Goal: Information Seeking & Learning: Learn about a topic

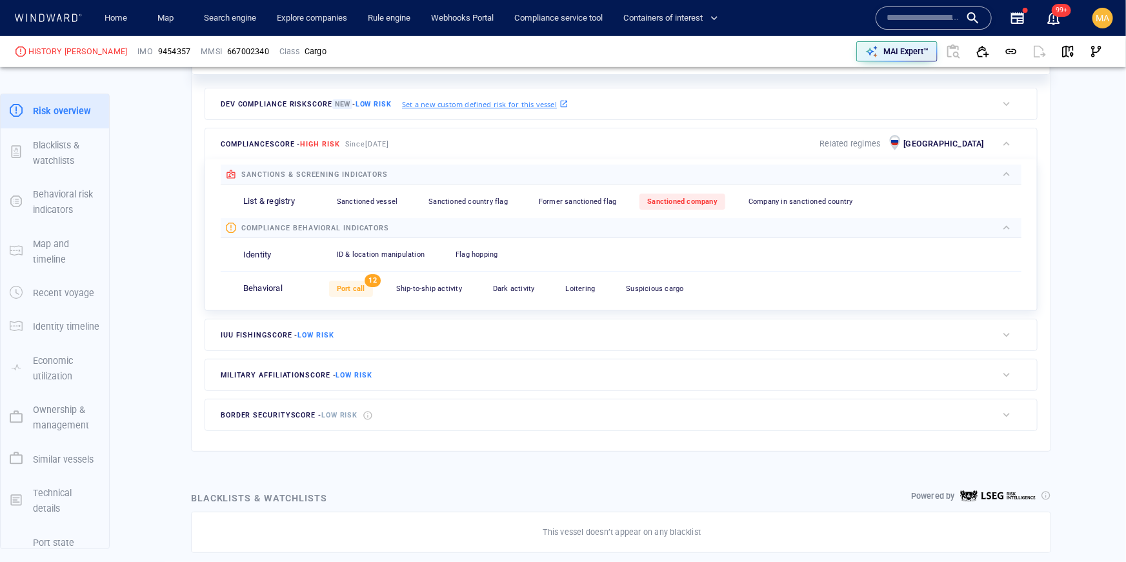
scroll to position [364, 0]
click at [700, 204] on div "Sanctioned company" at bounding box center [682, 201] width 86 height 16
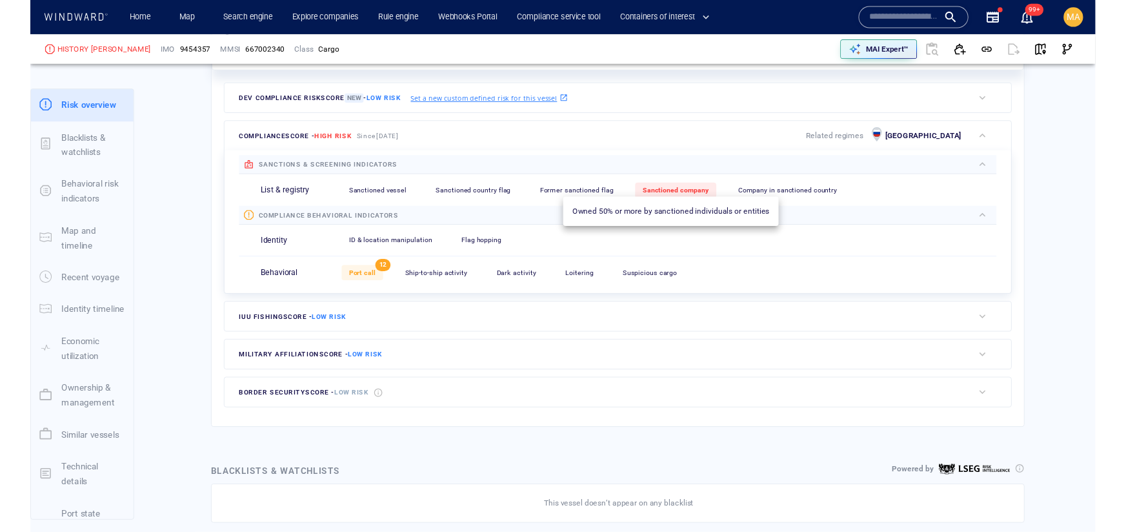
scroll to position [362, 0]
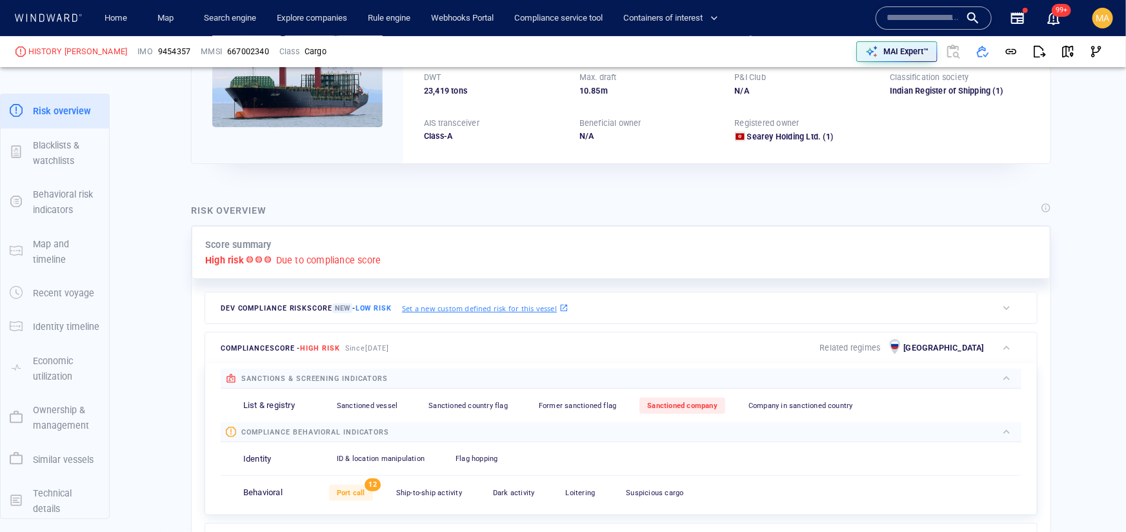
scroll to position [156, 0]
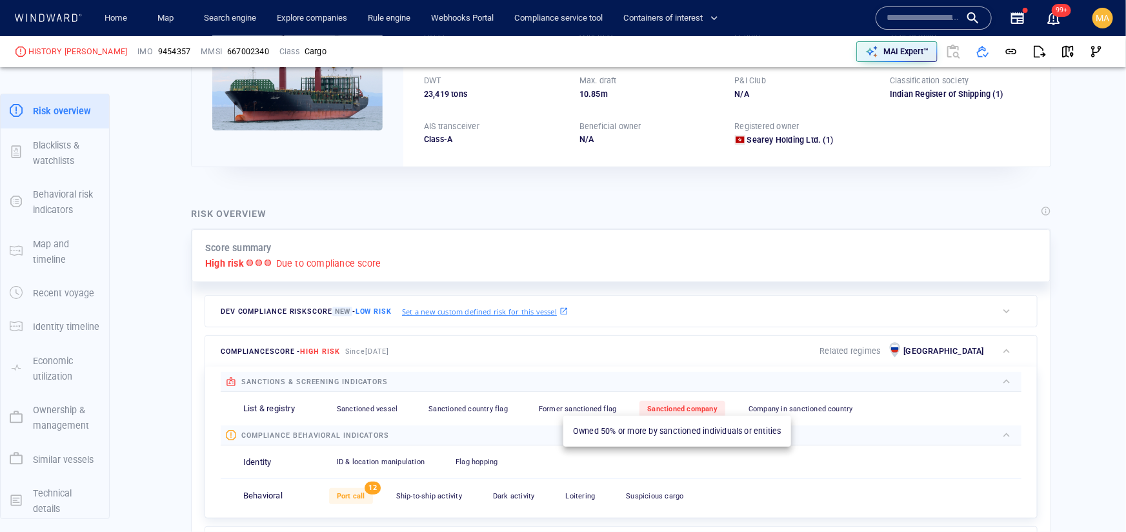
click at [682, 405] on span "Sanctioned company" at bounding box center [682, 409] width 70 height 8
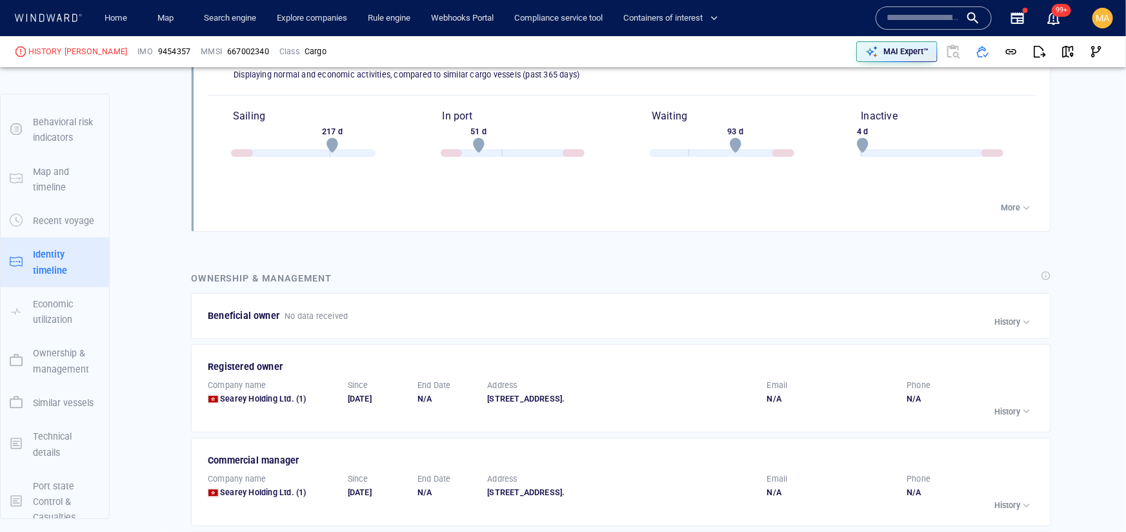
scroll to position [2336, 0]
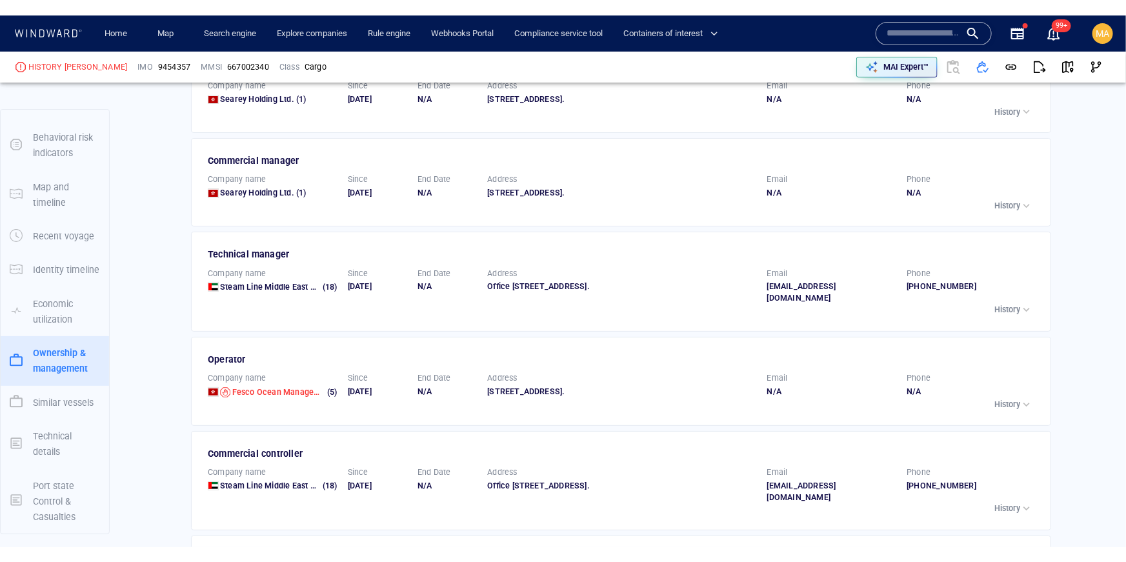
scroll to position [2658, 0]
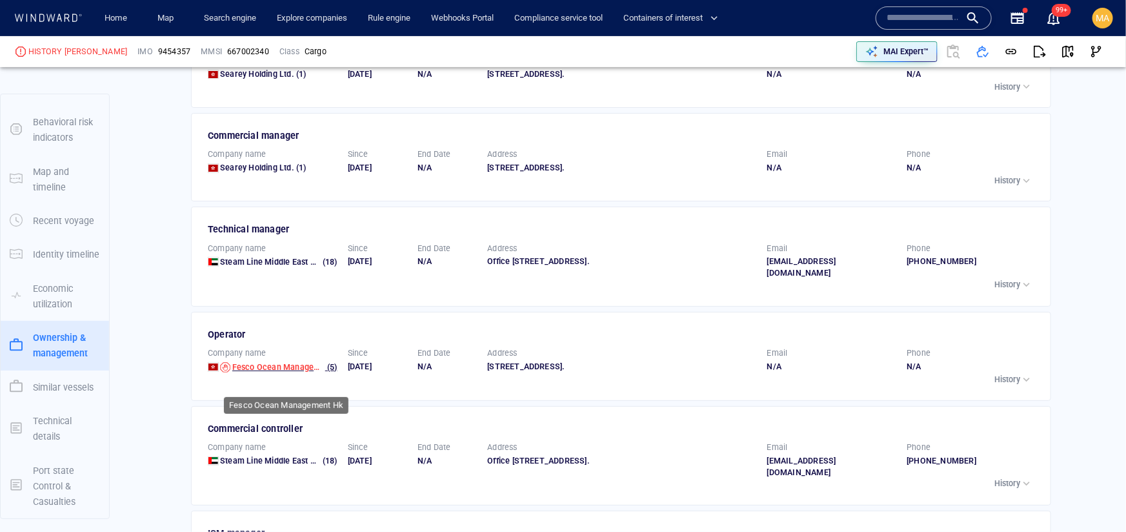
click at [273, 372] on span "Fesco Ocean Management Hk" at bounding box center [289, 367] width 114 height 10
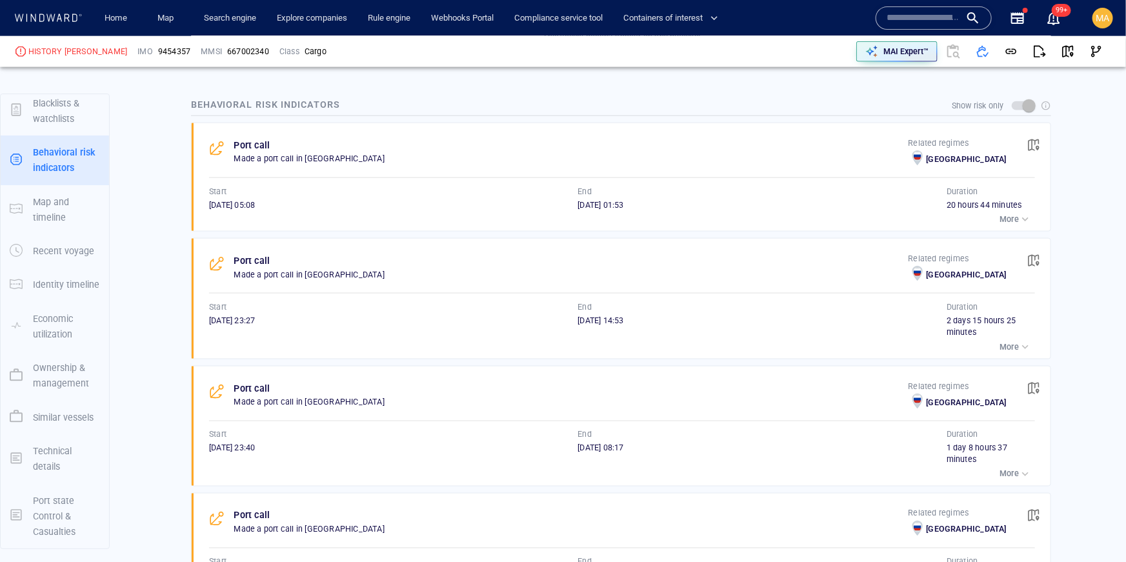
scroll to position [859, 0]
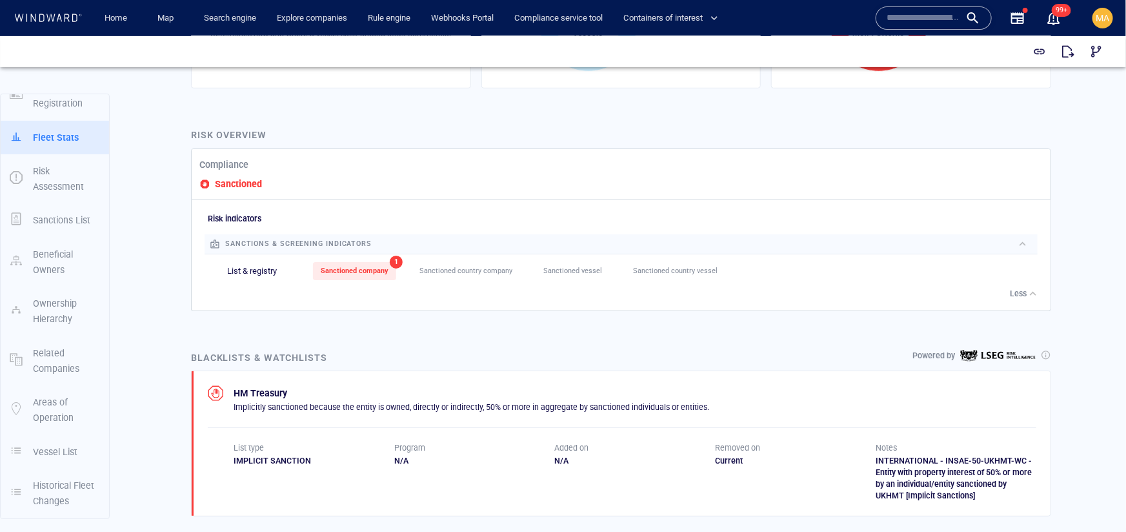
scroll to position [436, 0]
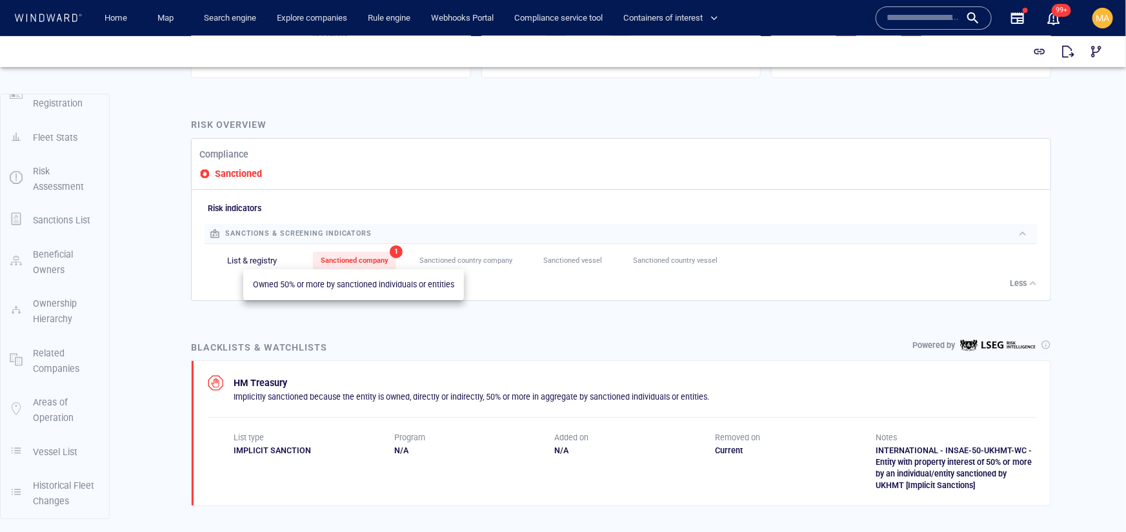
click at [336, 256] on span "Sanctioned company" at bounding box center [355, 260] width 68 height 8
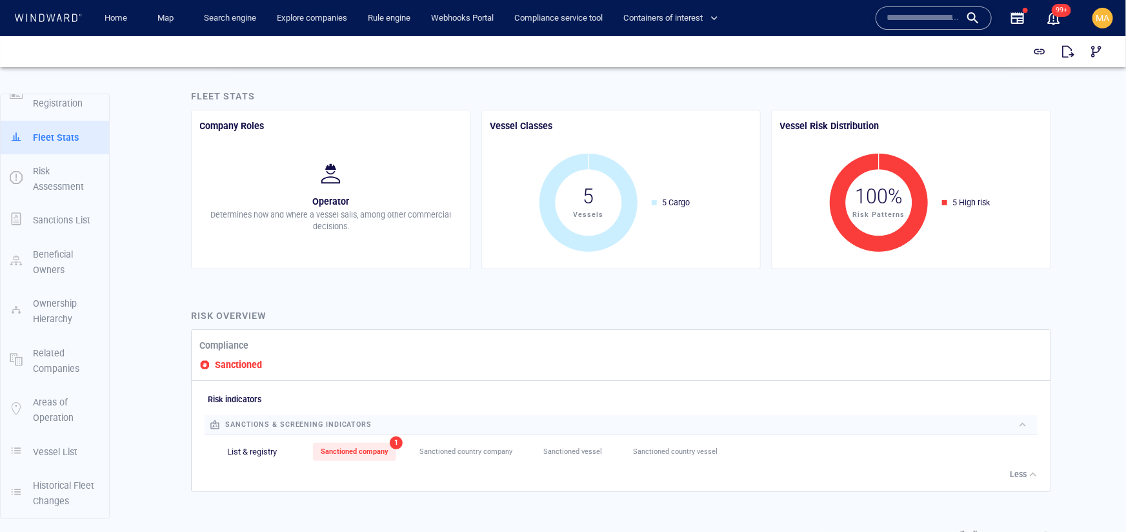
scroll to position [0, 0]
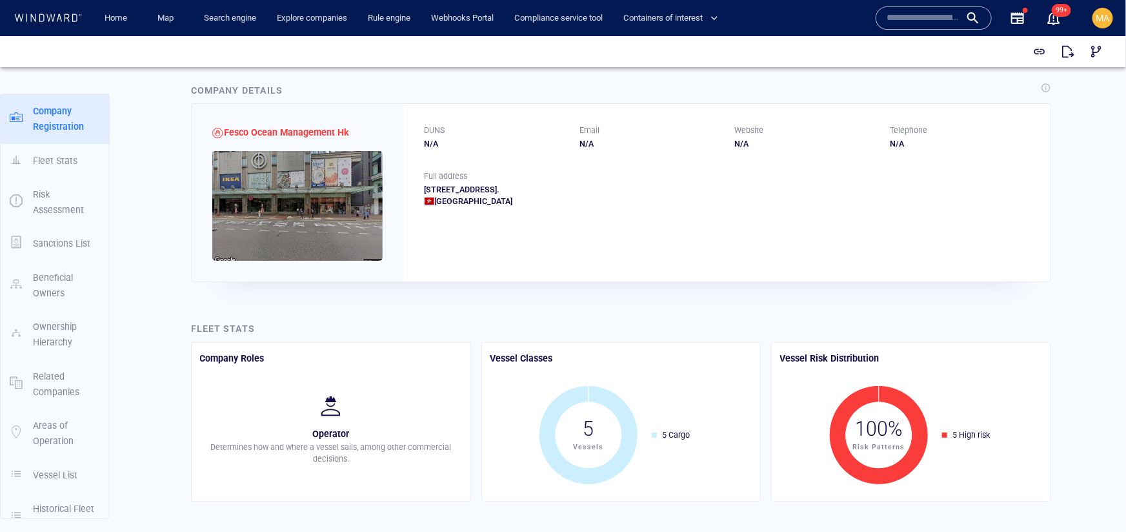
click at [239, 145] on div "Fesco Ocean Management Hk" at bounding box center [298, 191] width 212 height 177
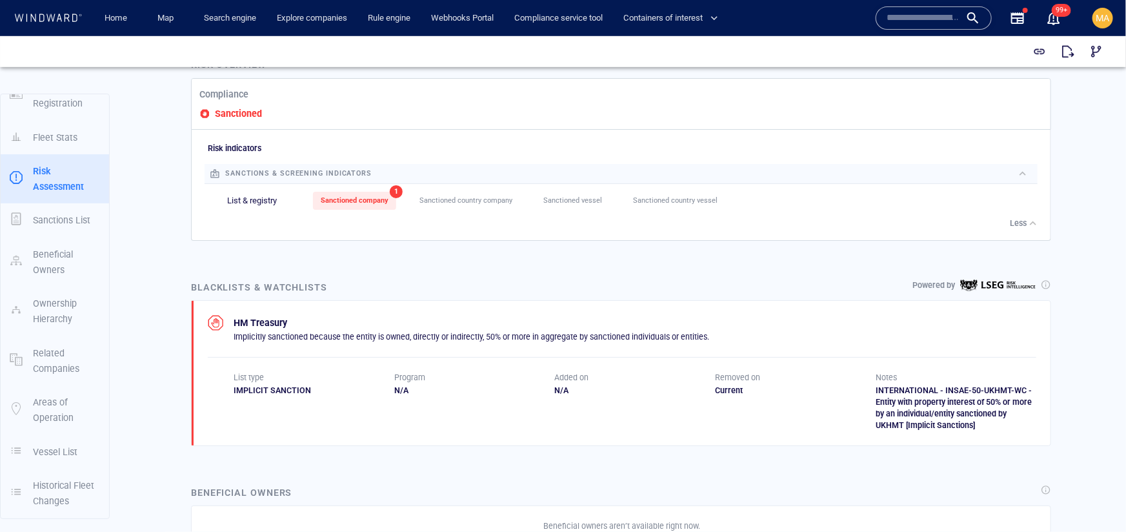
scroll to position [497, 0]
drag, startPoint x: 231, startPoint y: 389, endPoint x: 329, endPoint y: 393, distance: 98.2
click at [329, 393] on div "List type IMPLICIT SANCTION Program N/A Added on N/A Removed on Current Notes I…" at bounding box center [622, 399] width 829 height 59
click at [266, 391] on div "IMPLICIT SANCTION" at bounding box center [314, 389] width 161 height 12
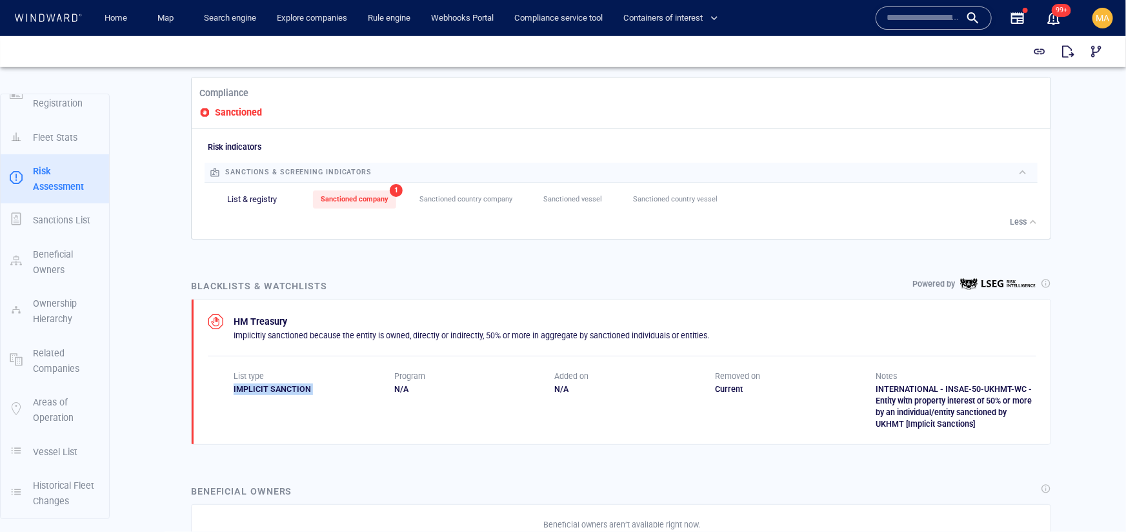
click at [266, 391] on div "IMPLICIT SANCTION" at bounding box center [314, 389] width 161 height 12
drag, startPoint x: 232, startPoint y: 374, endPoint x: 310, endPoint y: 397, distance: 81.5
click at [310, 397] on div "List type IMPLICIT SANCTION" at bounding box center [314, 399] width 161 height 59
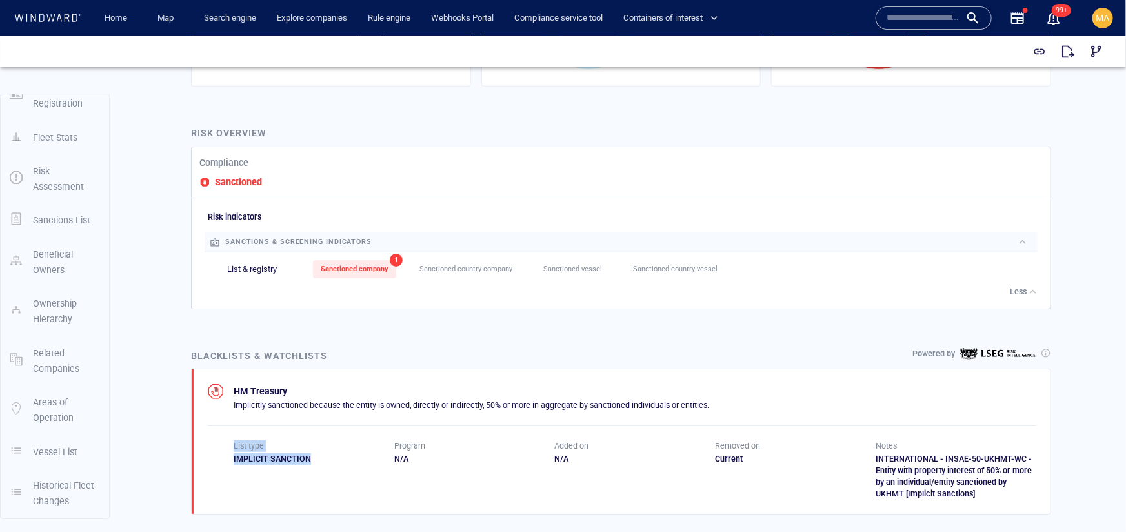
scroll to position [442, 0]
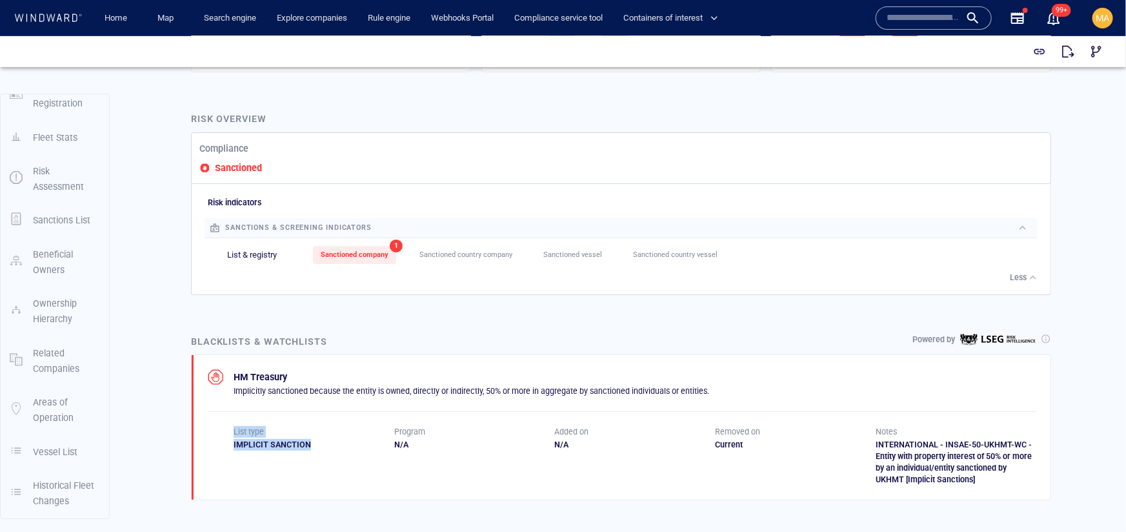
click at [263, 472] on div "List type IMPLICIT SANCTION" at bounding box center [314, 454] width 161 height 59
drag, startPoint x: 229, startPoint y: 427, endPoint x: 320, endPoint y: 450, distance: 93.9
click at [320, 450] on div "List type IMPLICIT SANCTION Program N/A Added on N/A Removed on Current Notes I…" at bounding box center [622, 454] width 829 height 59
click at [260, 444] on div "IMPLICIT SANCTION" at bounding box center [314, 444] width 161 height 12
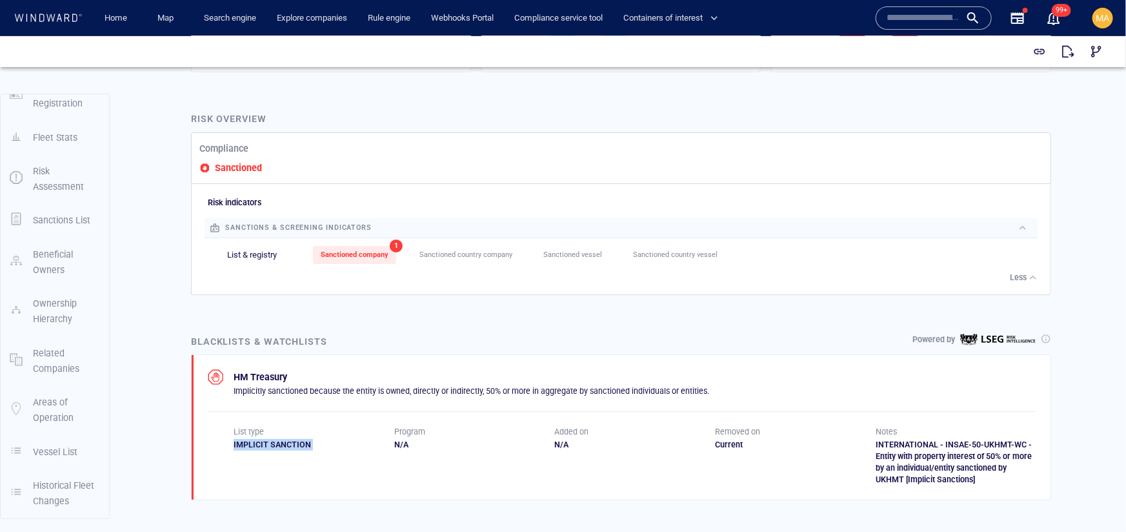
click at [260, 444] on div "IMPLICIT SANCTION" at bounding box center [314, 444] width 161 height 12
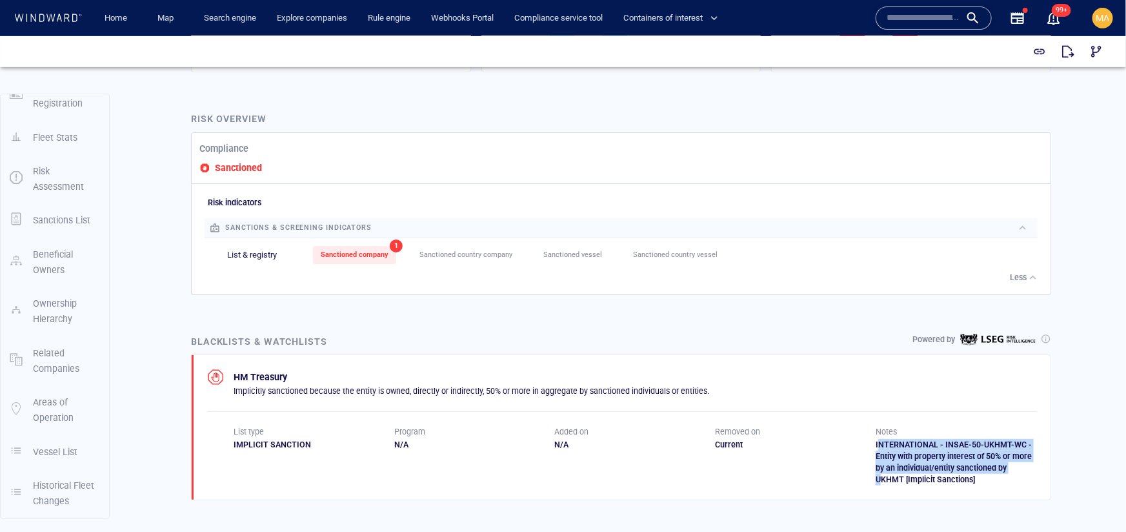
drag, startPoint x: 878, startPoint y: 447, endPoint x: 689, endPoint y: 492, distance: 193.8
click at [875, 484] on div "HM Treasury Implicitly sanctioned because the entity is owned, directly or indi…" at bounding box center [621, 426] width 859 height 145
click at [279, 438] on div "IMPLICIT SANCTION" at bounding box center [314, 444] width 161 height 12
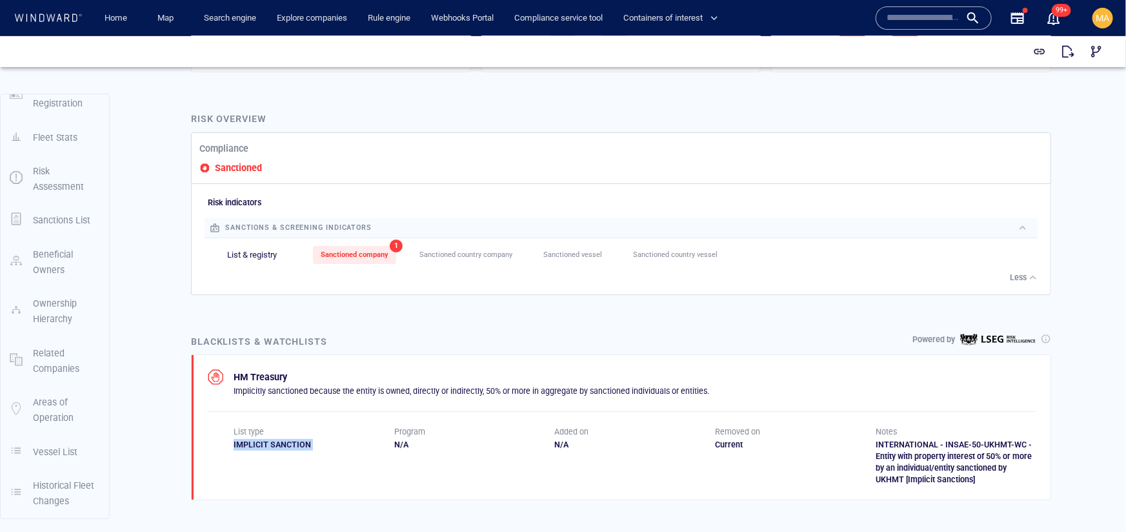
click at [279, 438] on div "IMPLICIT SANCTION" at bounding box center [314, 444] width 161 height 12
click at [541, 388] on p "Implicitly sanctioned because the entity is owned, directly or indirectly, 50% …" at bounding box center [472, 391] width 476 height 12
click at [512, 387] on p "Implicitly sanctioned because the entity is owned, directly or indirectly, 50% …" at bounding box center [472, 391] width 476 height 12
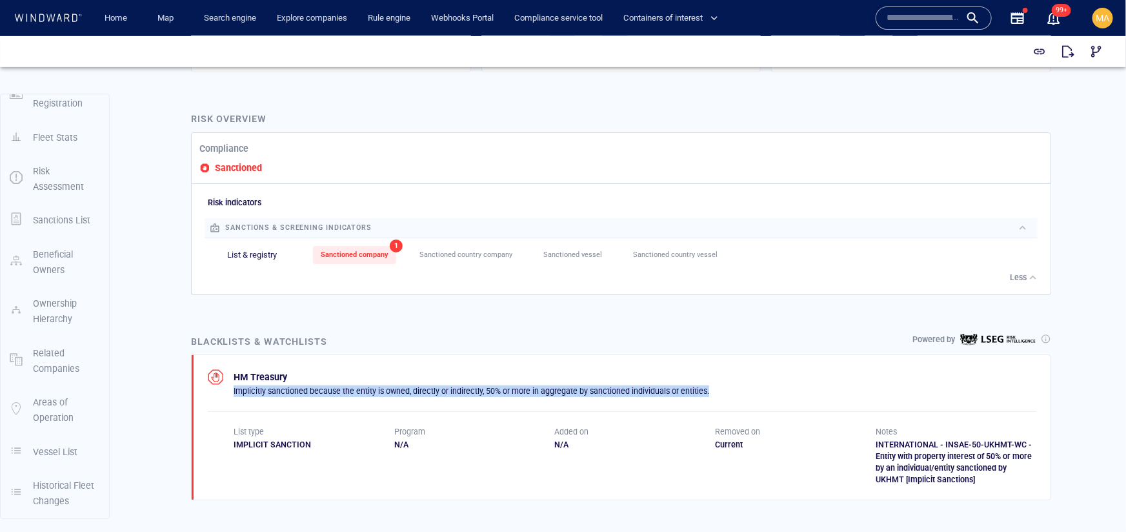
click at [512, 387] on p "Implicitly sanctioned because the entity is owned, directly or indirectly, 50% …" at bounding box center [472, 391] width 476 height 12
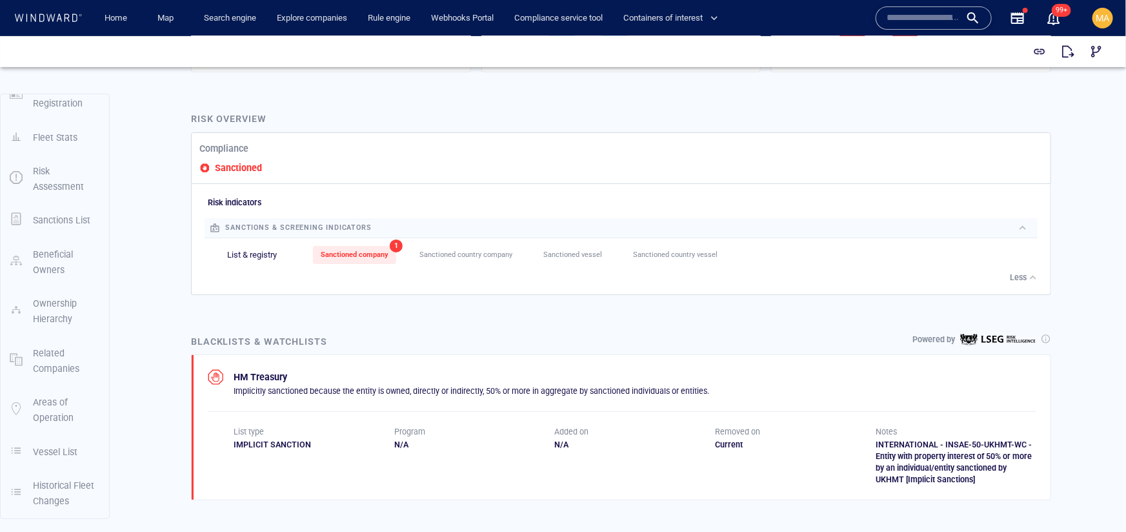
click at [534, 379] on p "HM Treasury" at bounding box center [472, 375] width 476 height 15
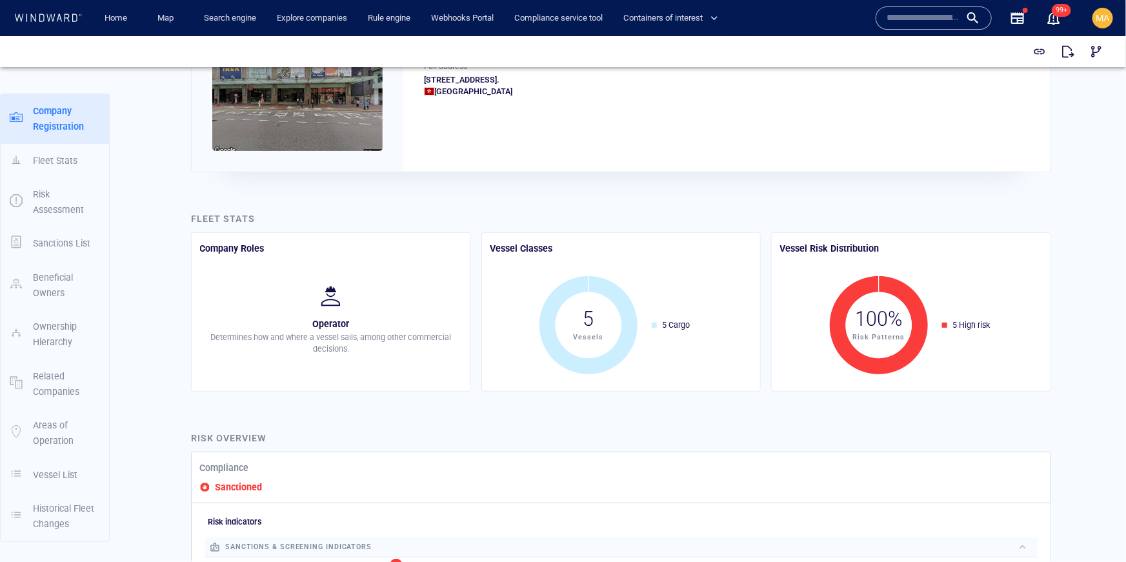
scroll to position [0, 0]
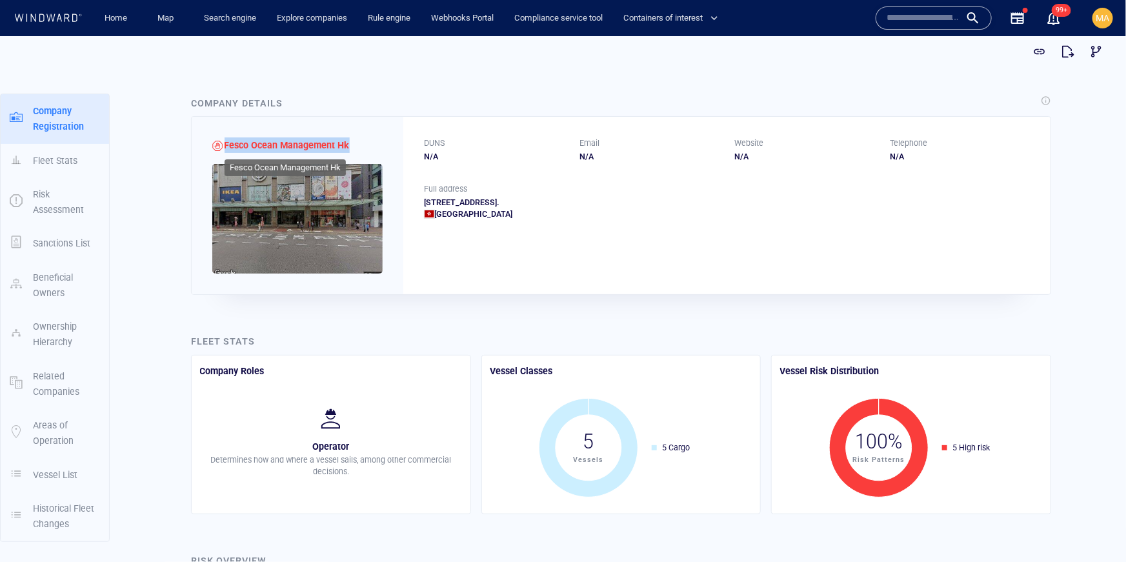
drag, startPoint x: 354, startPoint y: 144, endPoint x: 225, endPoint y: 148, distance: 128.5
click at [225, 148] on div "Fesco Ocean Management Hk" at bounding box center [298, 204] width 212 height 177
copy span "Fesco Ocean Management Hk"
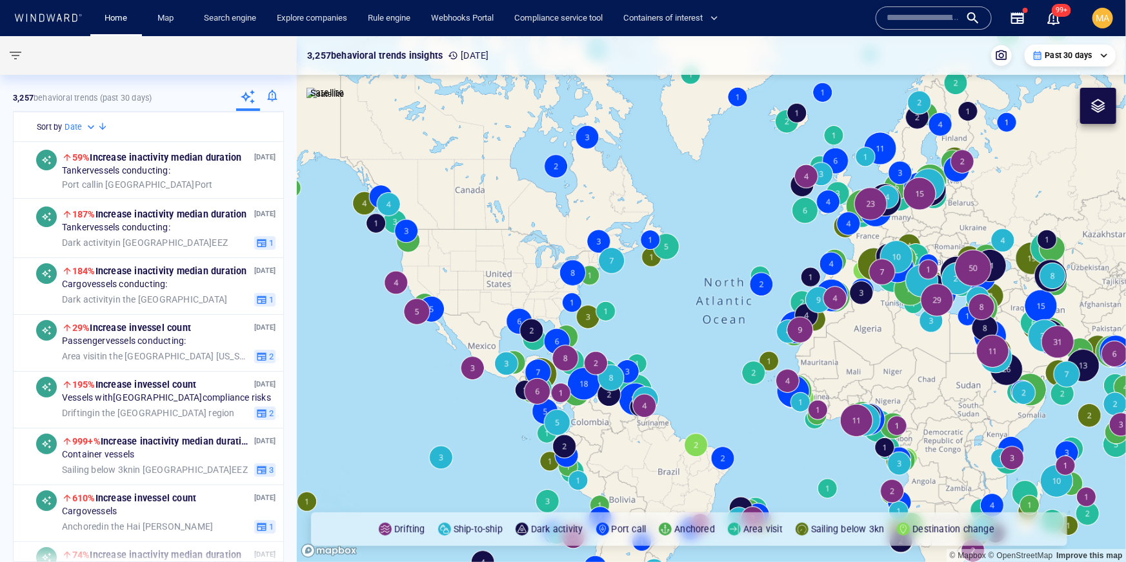
drag, startPoint x: 945, startPoint y: 15, endPoint x: 958, endPoint y: 15, distance: 13.6
click at [958, 15] on input "text" at bounding box center [924, 17] width 74 height 19
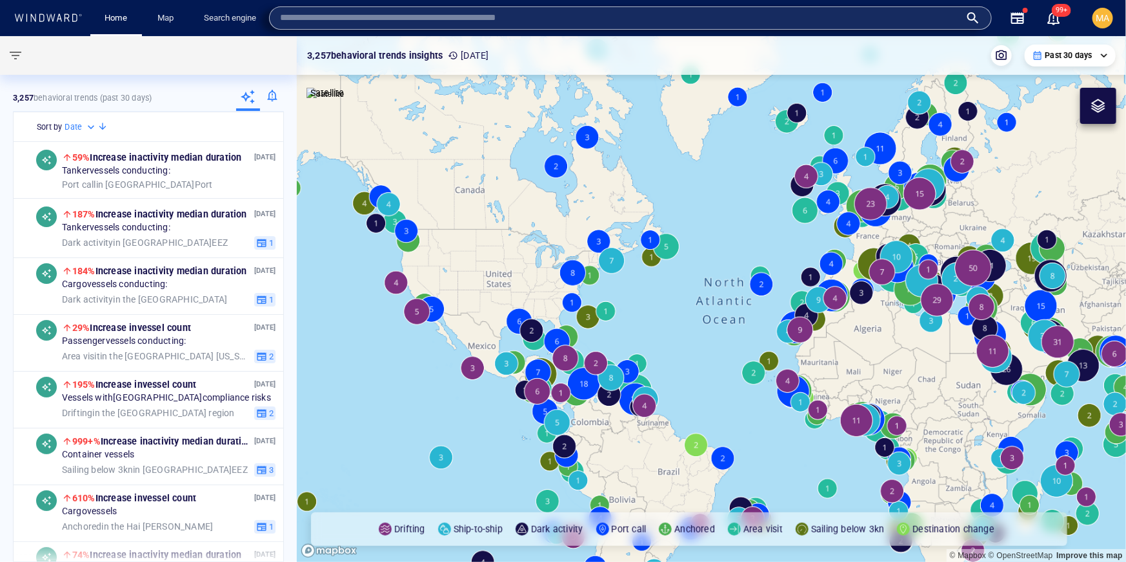
paste input "**********"
type input "**********"
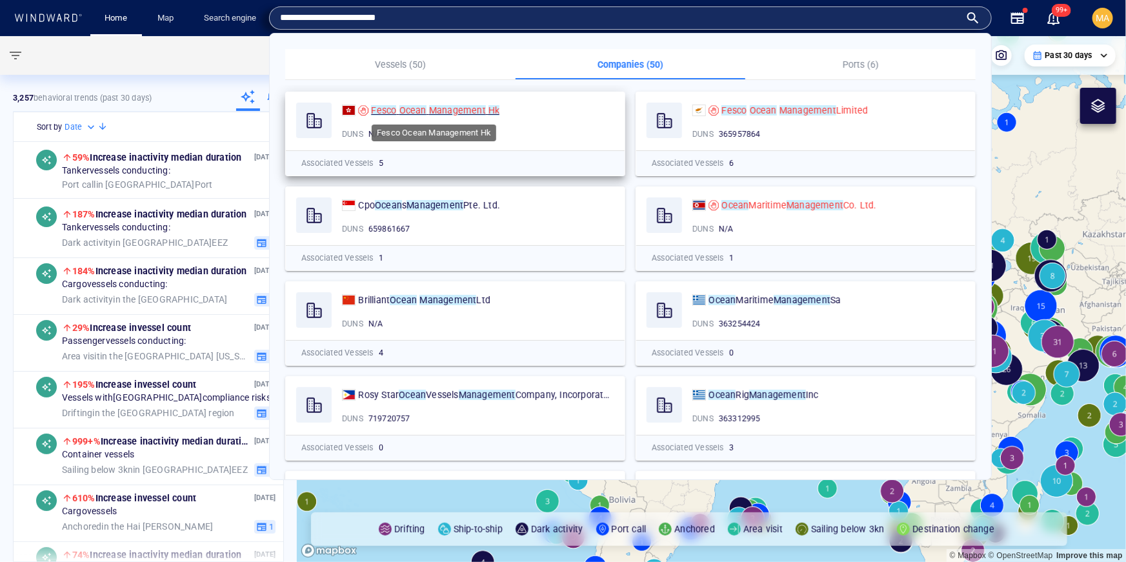
click at [491, 107] on mark "Hk" at bounding box center [493, 110] width 11 height 10
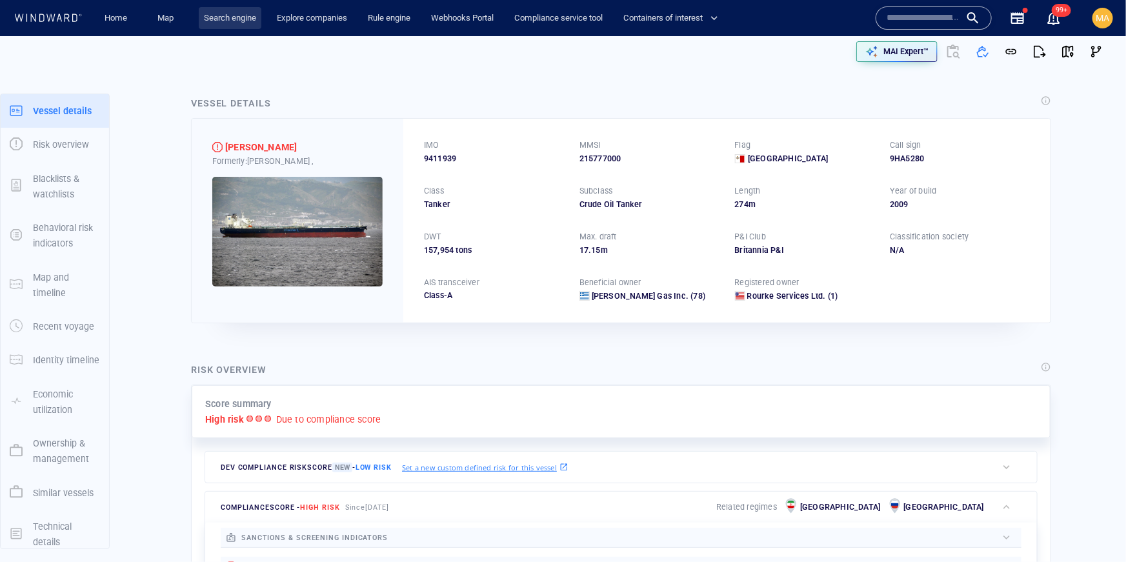
click at [236, 17] on link "Search engine" at bounding box center [230, 18] width 63 height 23
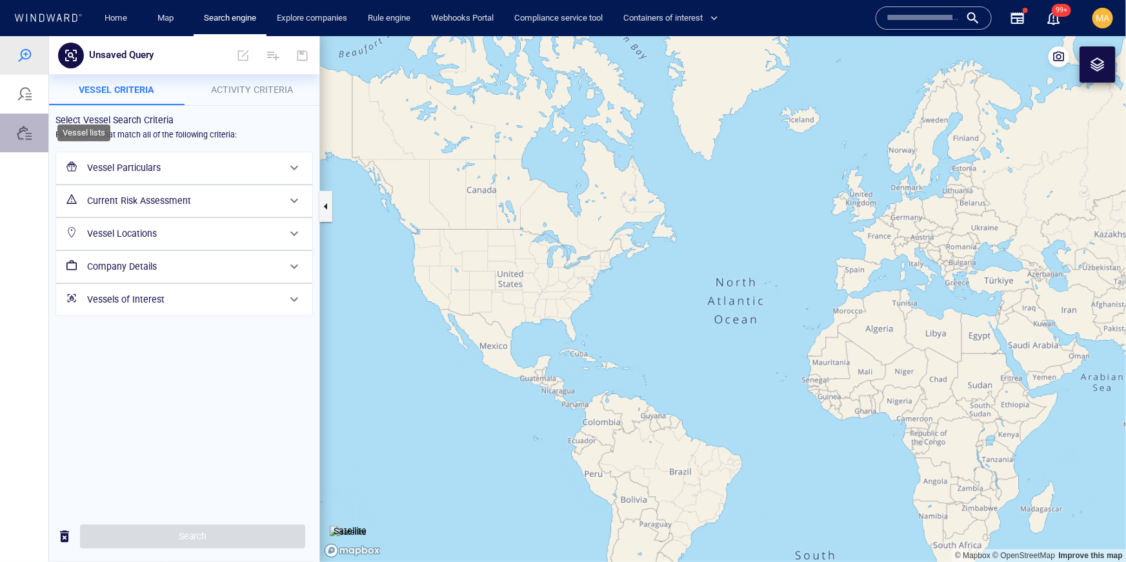
click at [17, 137] on div at bounding box center [24, 132] width 15 height 15
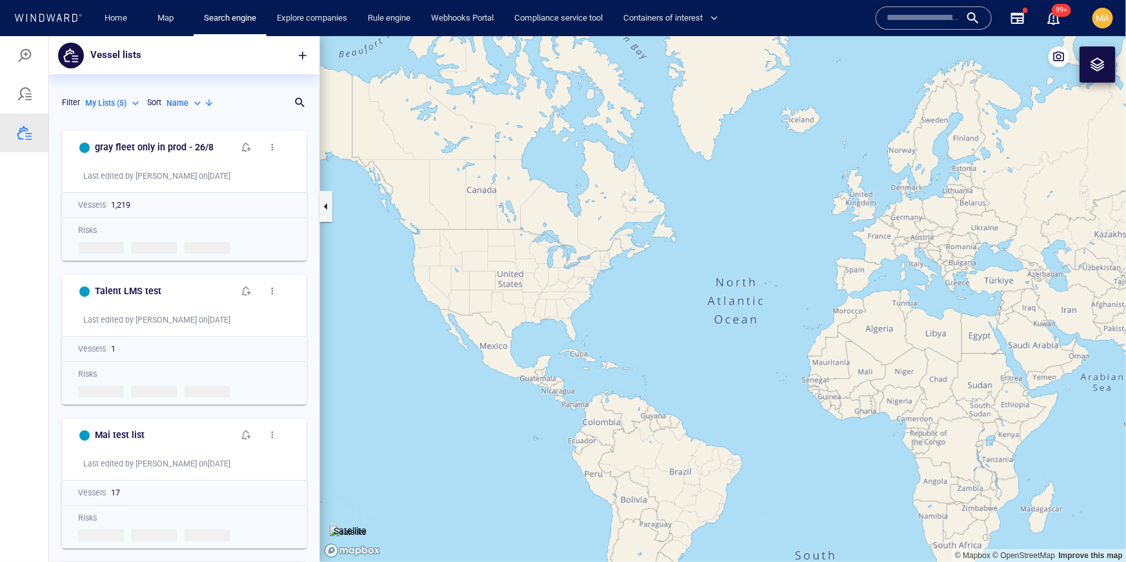
scroll to position [437, 270]
click at [138, 103] on div "My Lists ( 5 )" at bounding box center [113, 103] width 57 height 12
click at [123, 183] on p "System Lists ( 31 )" at bounding box center [125, 181] width 61 height 12
type input "**********"
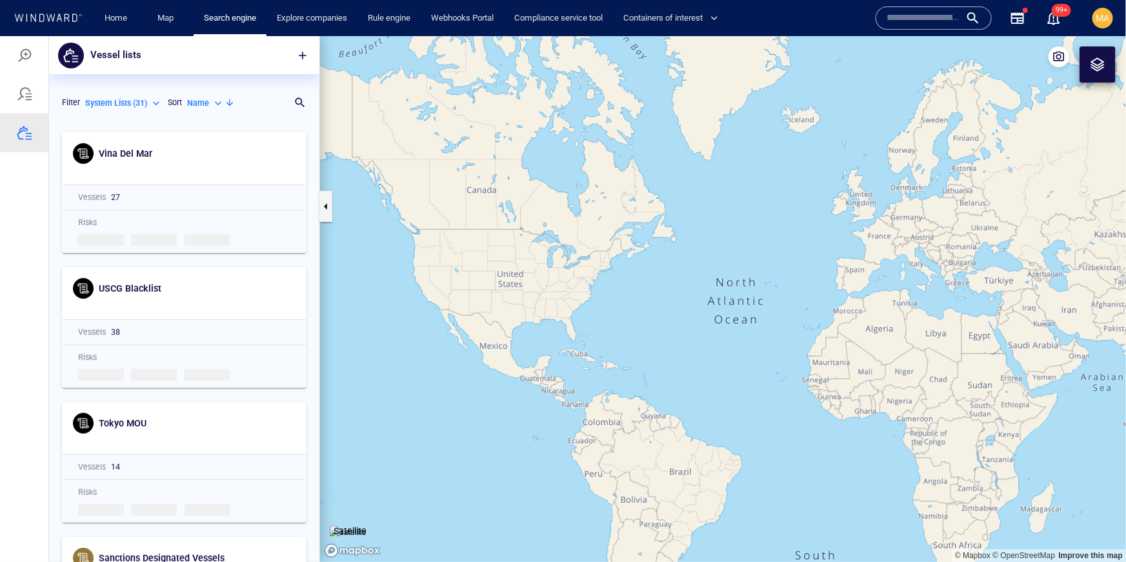
scroll to position [0, 0]
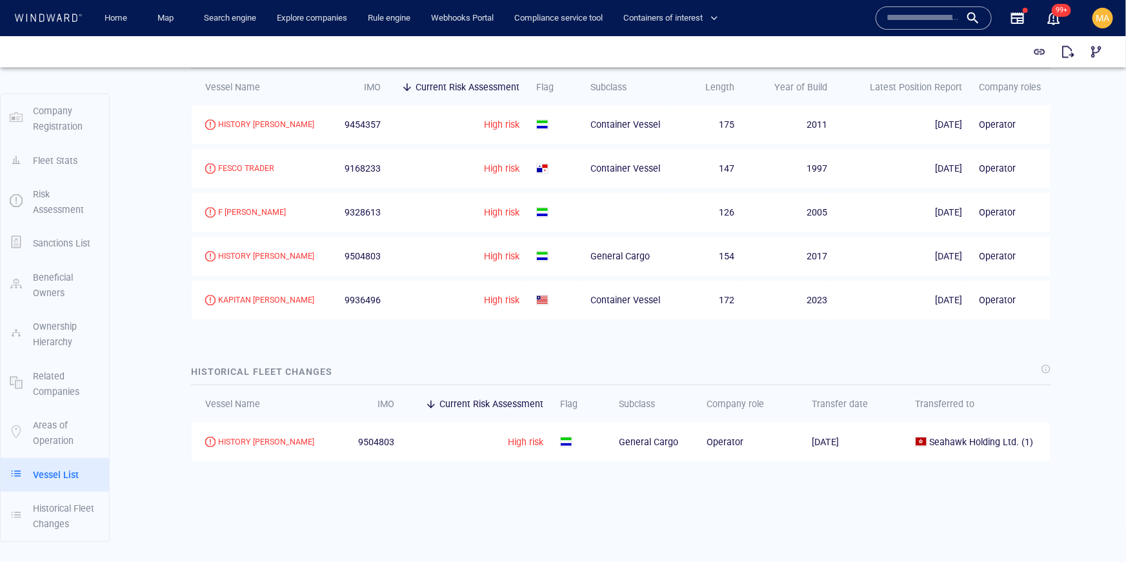
scroll to position [1680, 0]
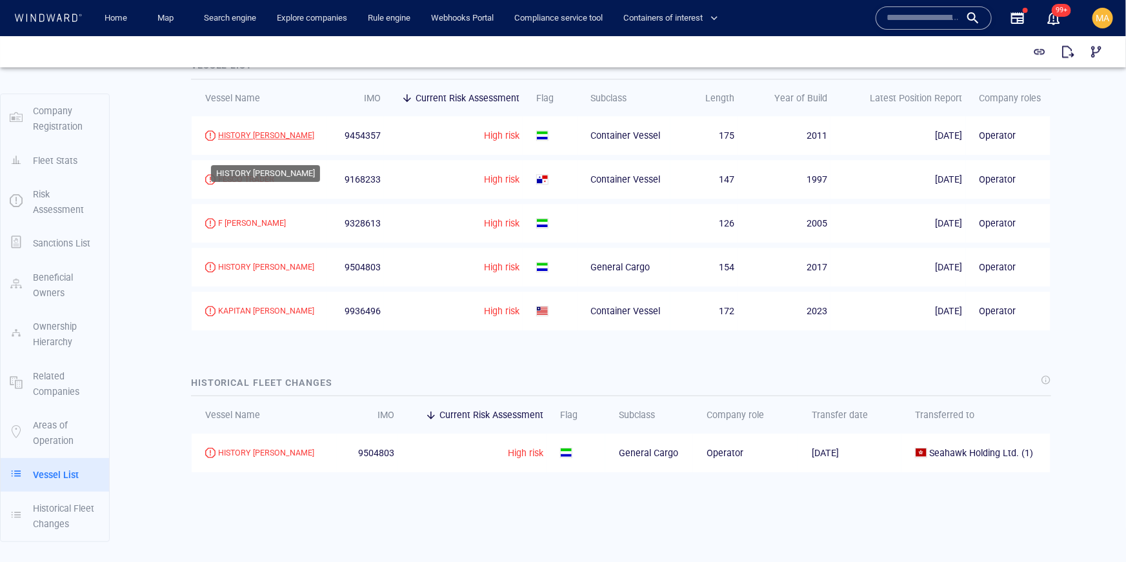
click at [277, 141] on div "HISTORY [PERSON_NAME]" at bounding box center [266, 135] width 96 height 12
drag, startPoint x: 591, startPoint y: 152, endPoint x: 702, endPoint y: 156, distance: 111.0
click at [701, 148] on tr "HISTORY ELIZABETH 9454357 High risk Container Vessel 175 2011 28/09/2025 Operat…" at bounding box center [621, 135] width 859 height 39
